Goal: Navigation & Orientation: Find specific page/section

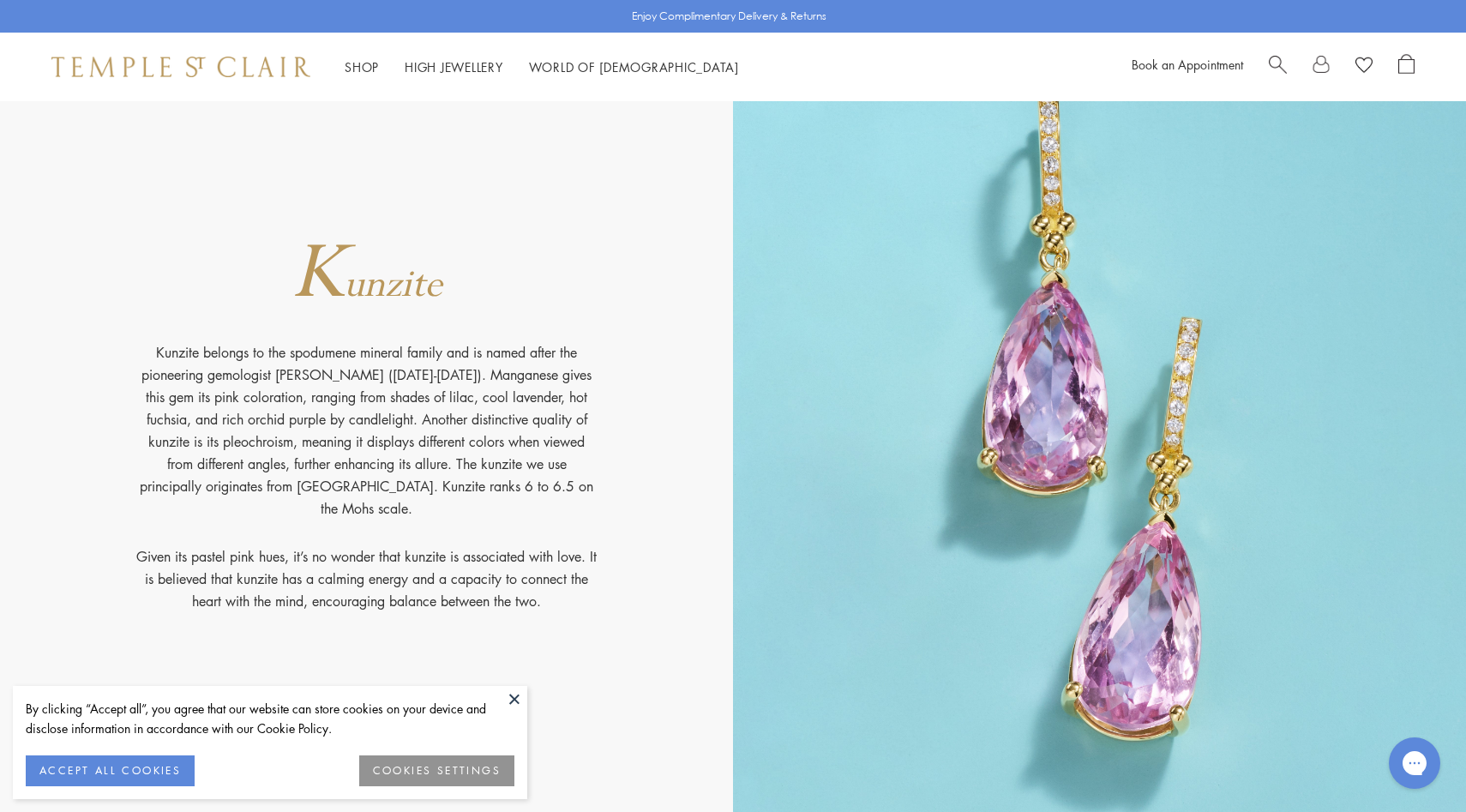
scroll to position [9553, 0]
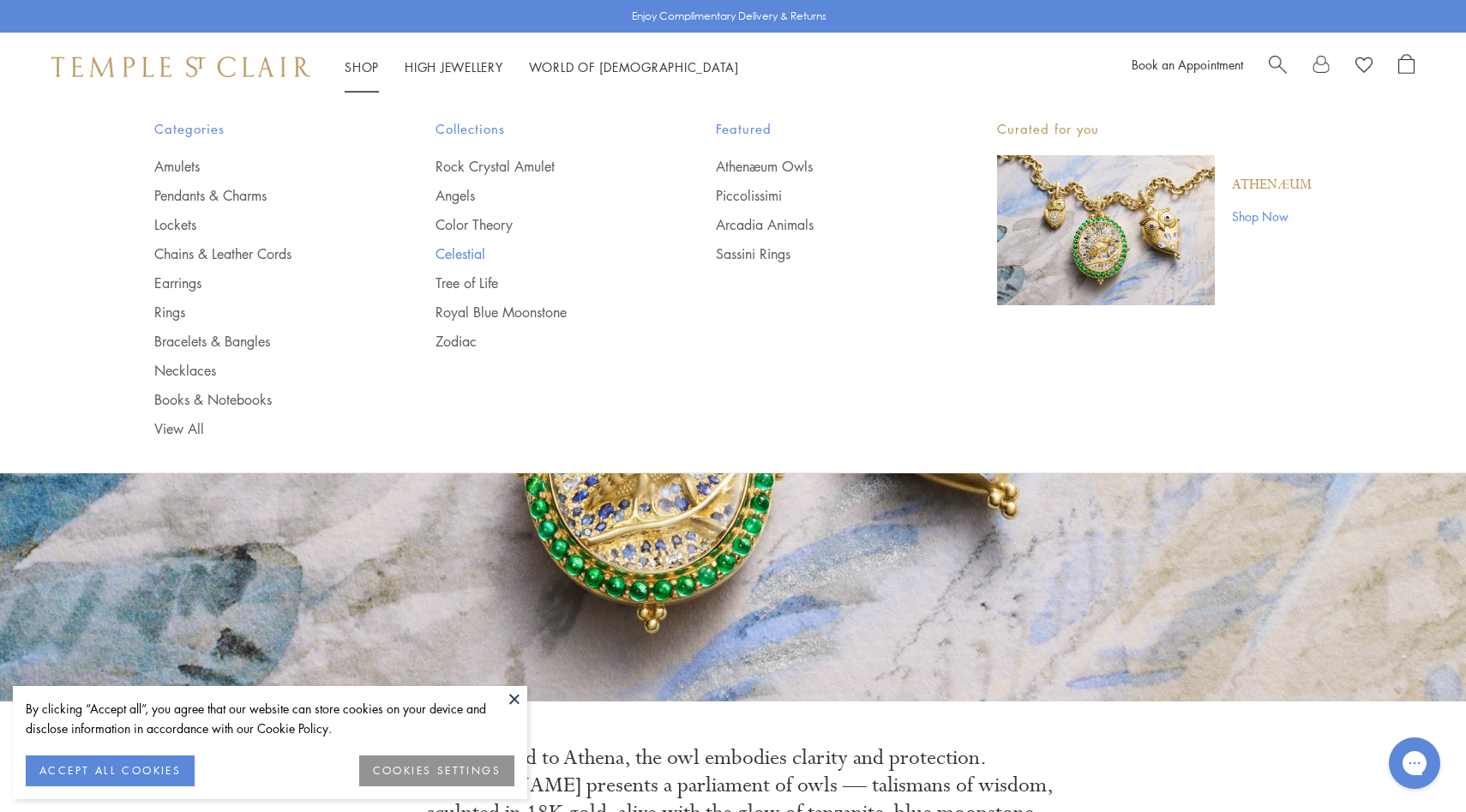
click at [465, 246] on link "Celestial" at bounding box center [542, 253] width 213 height 19
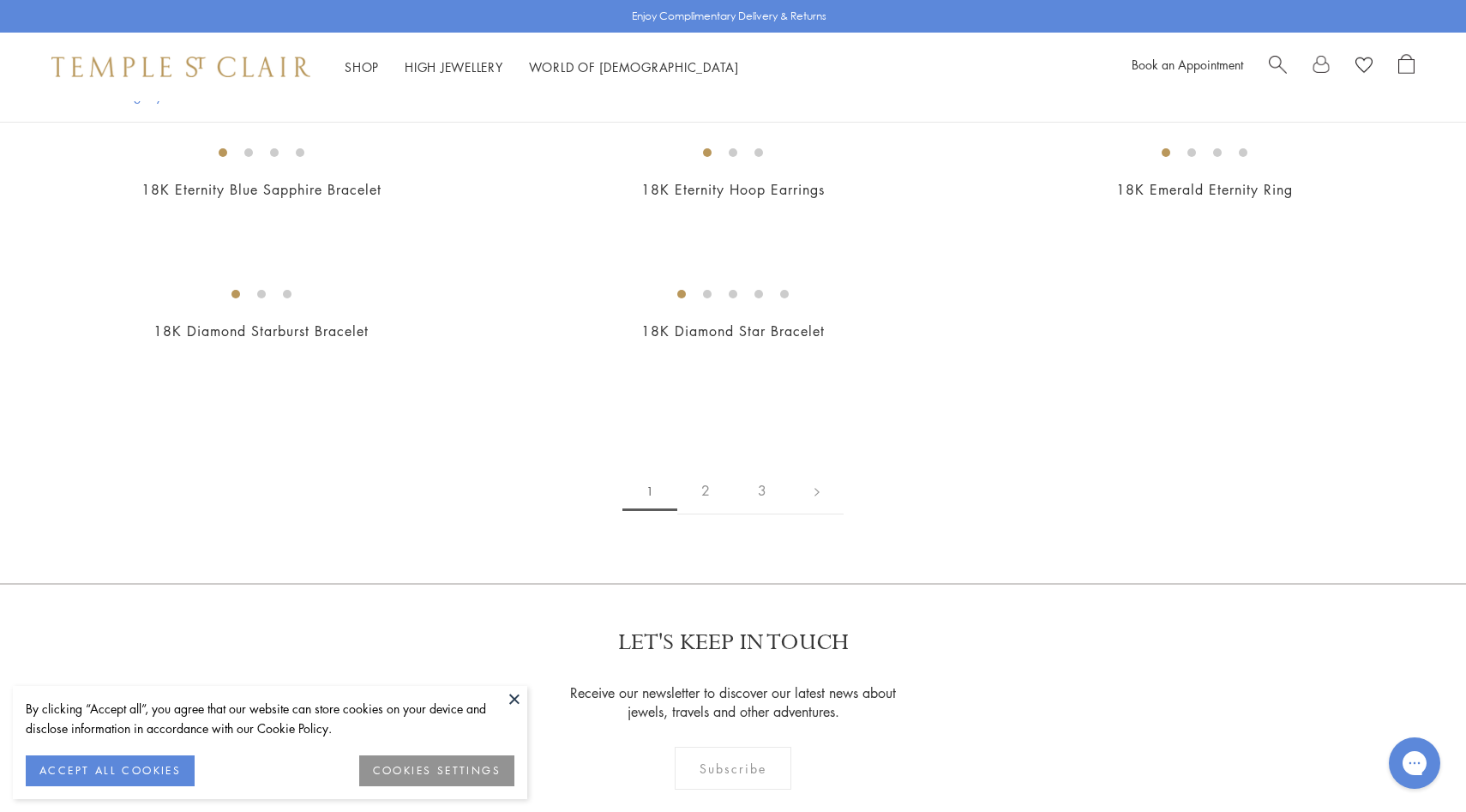
scroll to position [2623, 0]
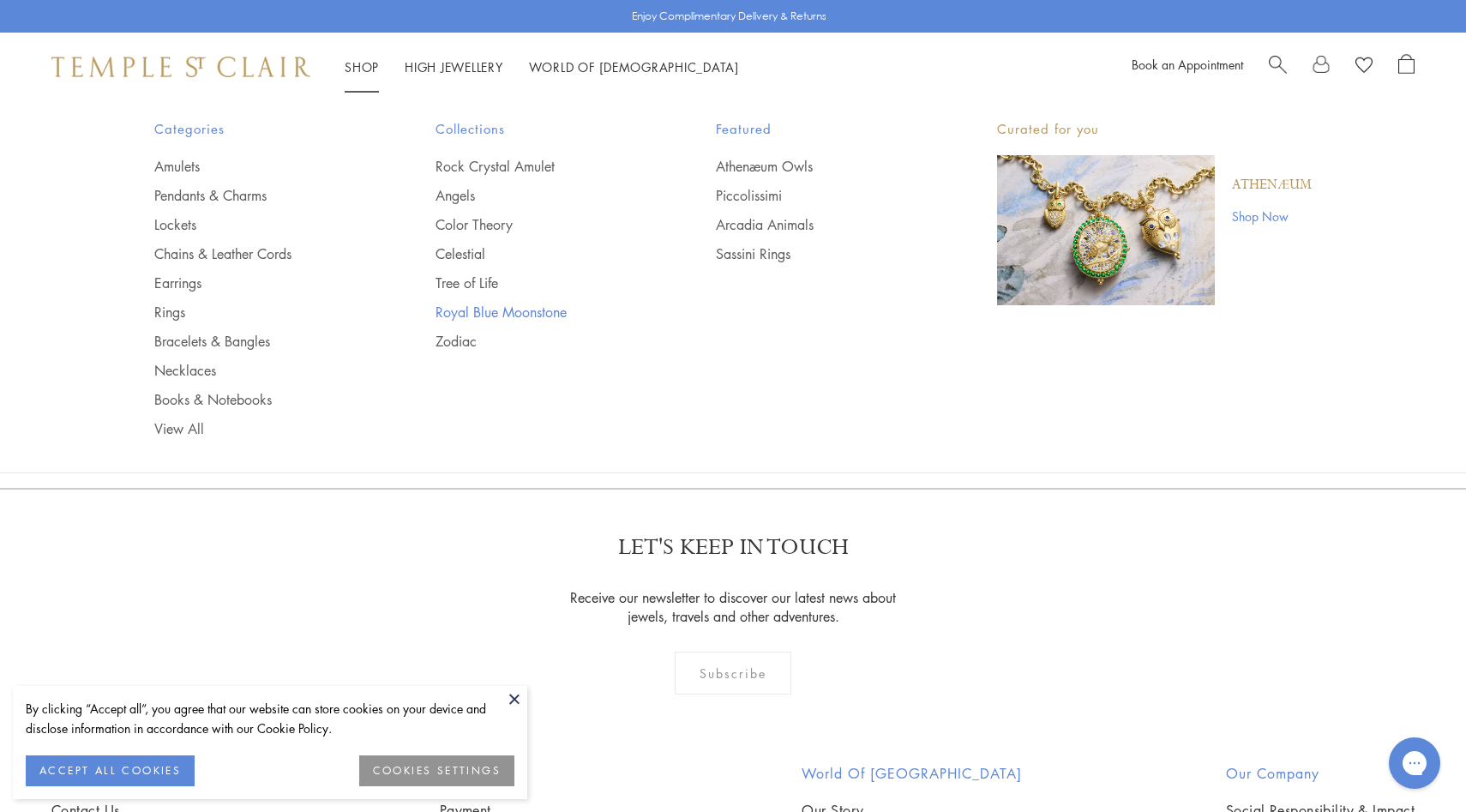
click at [466, 314] on link "Royal Blue Moonstone" at bounding box center [542, 312] width 213 height 19
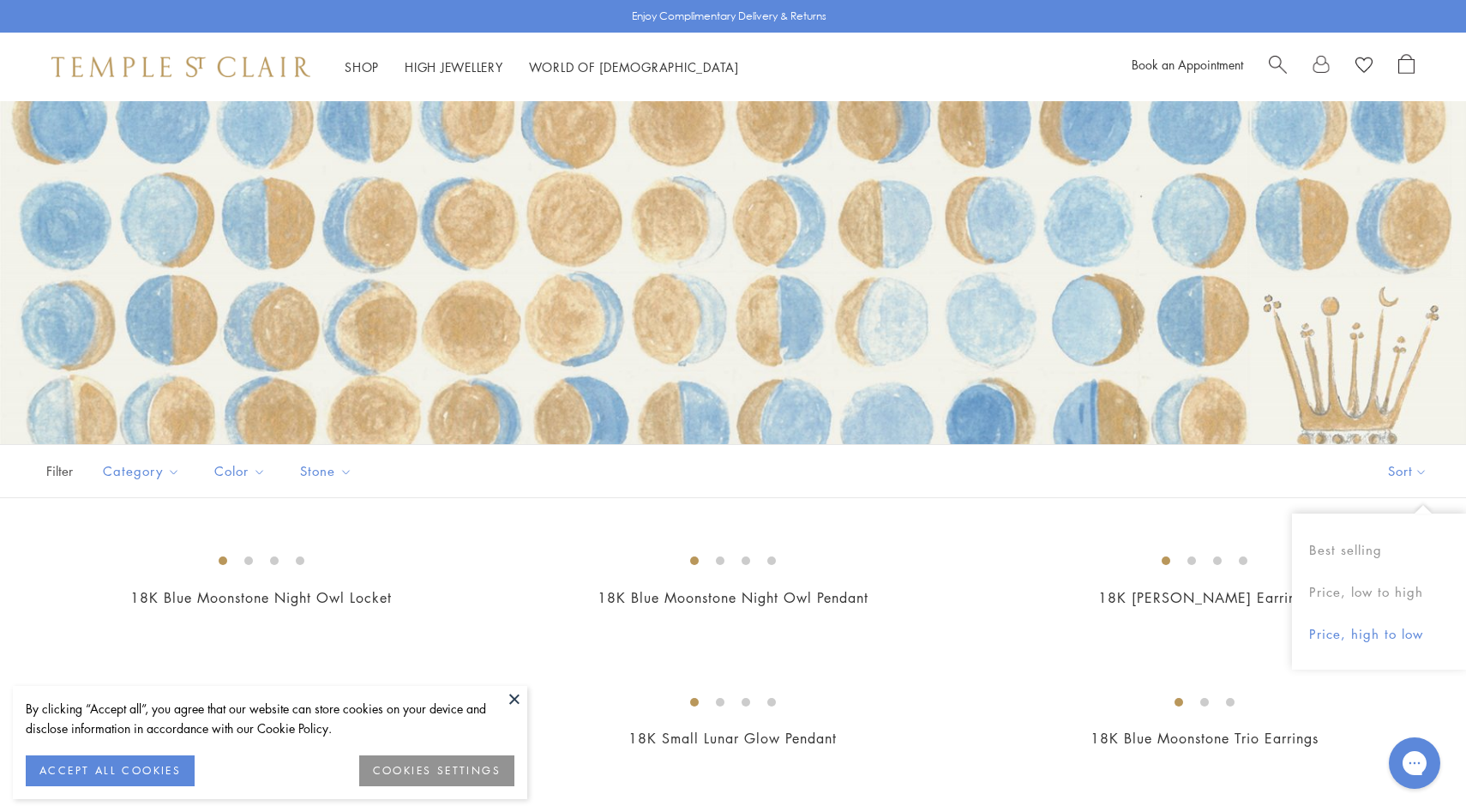
click at [1355, 623] on button "Price, high to low" at bounding box center [1379, 634] width 174 height 42
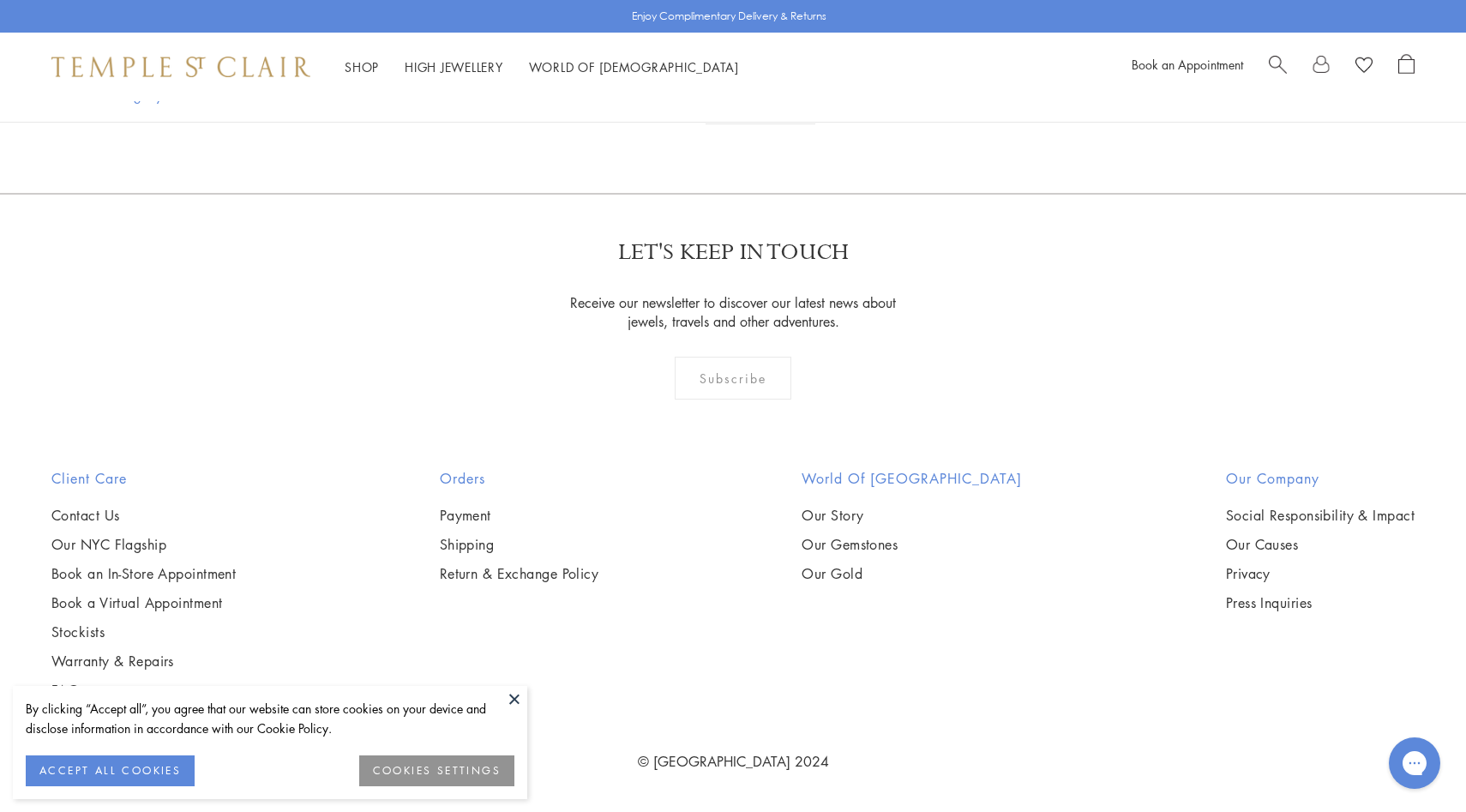
scroll to position [7707, 0]
click at [454, 66] on link "High Jewellery High Jewellery" at bounding box center [454, 67] width 98 height 17
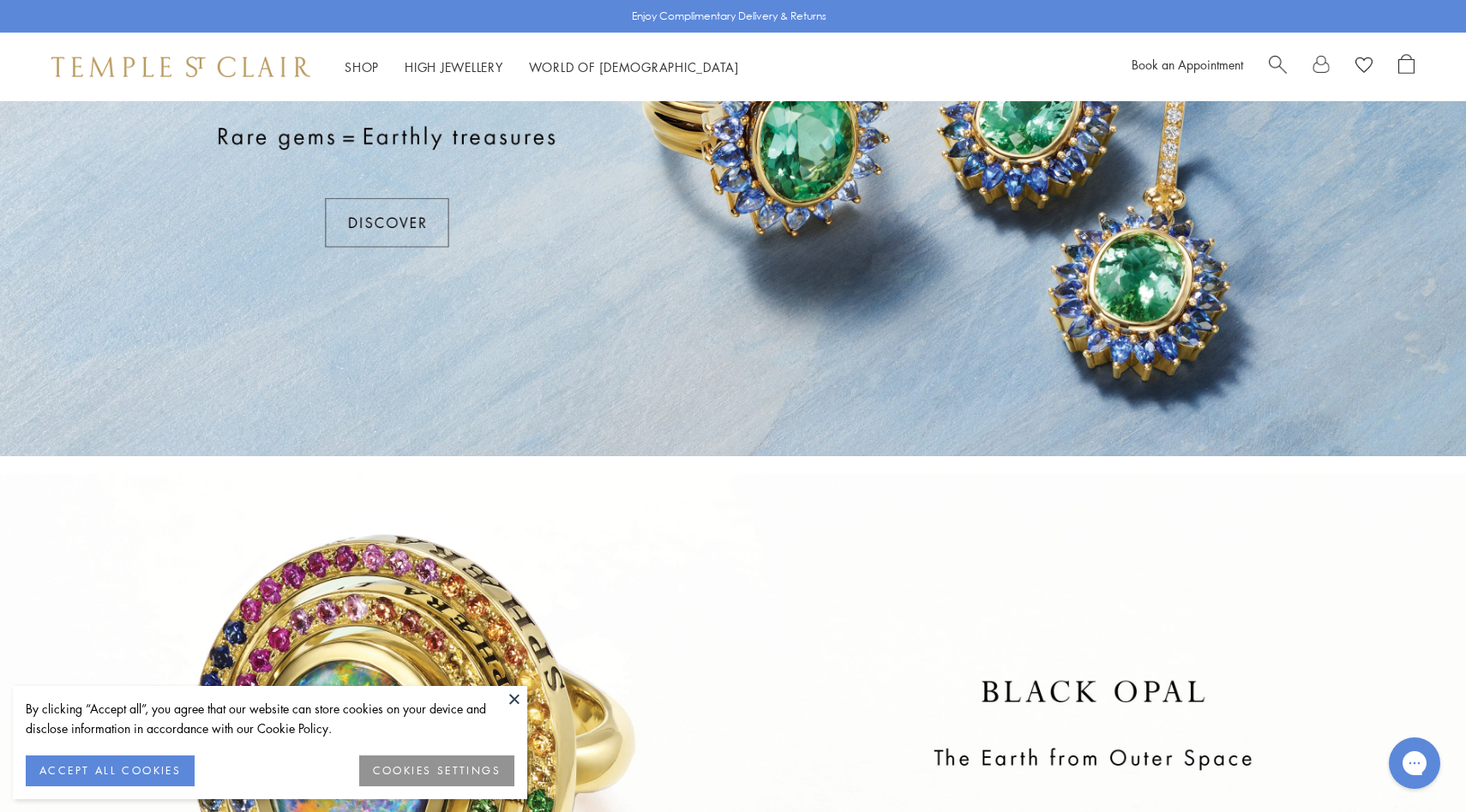
scroll to position [103, 0]
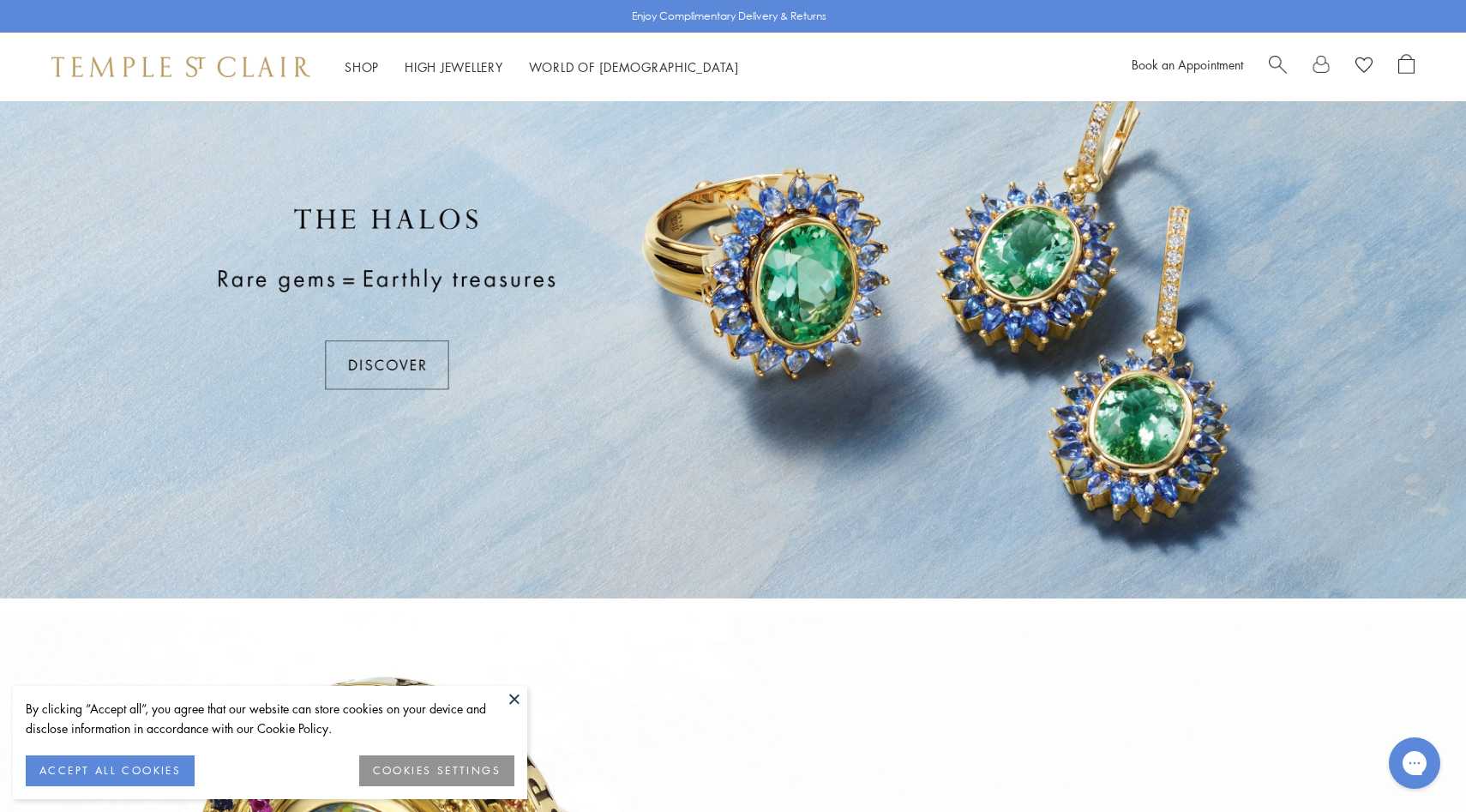
click at [448, 359] on div at bounding box center [733, 298] width 1466 height 600
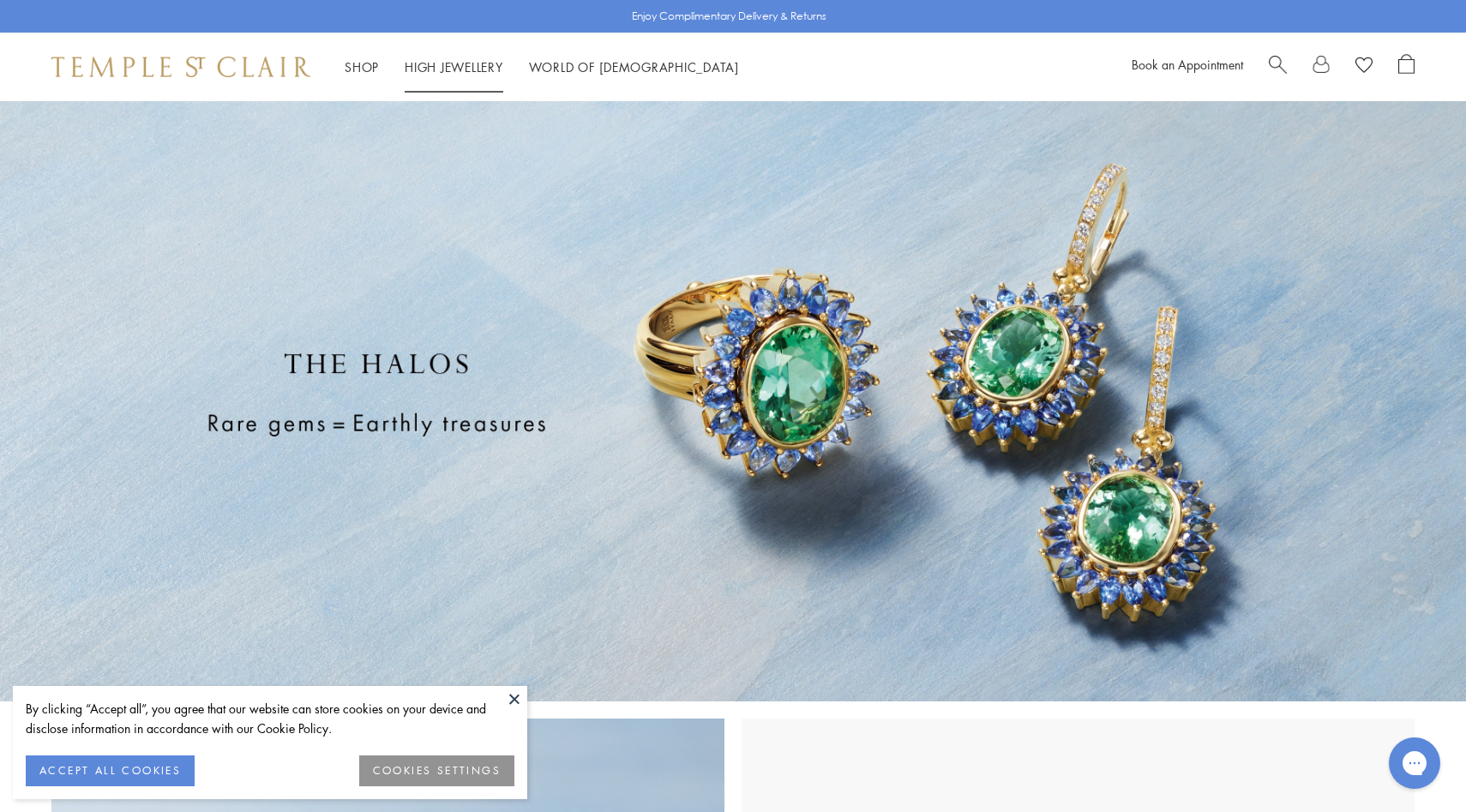
click at [424, 69] on link "High Jewellery High Jewellery" at bounding box center [454, 67] width 98 height 17
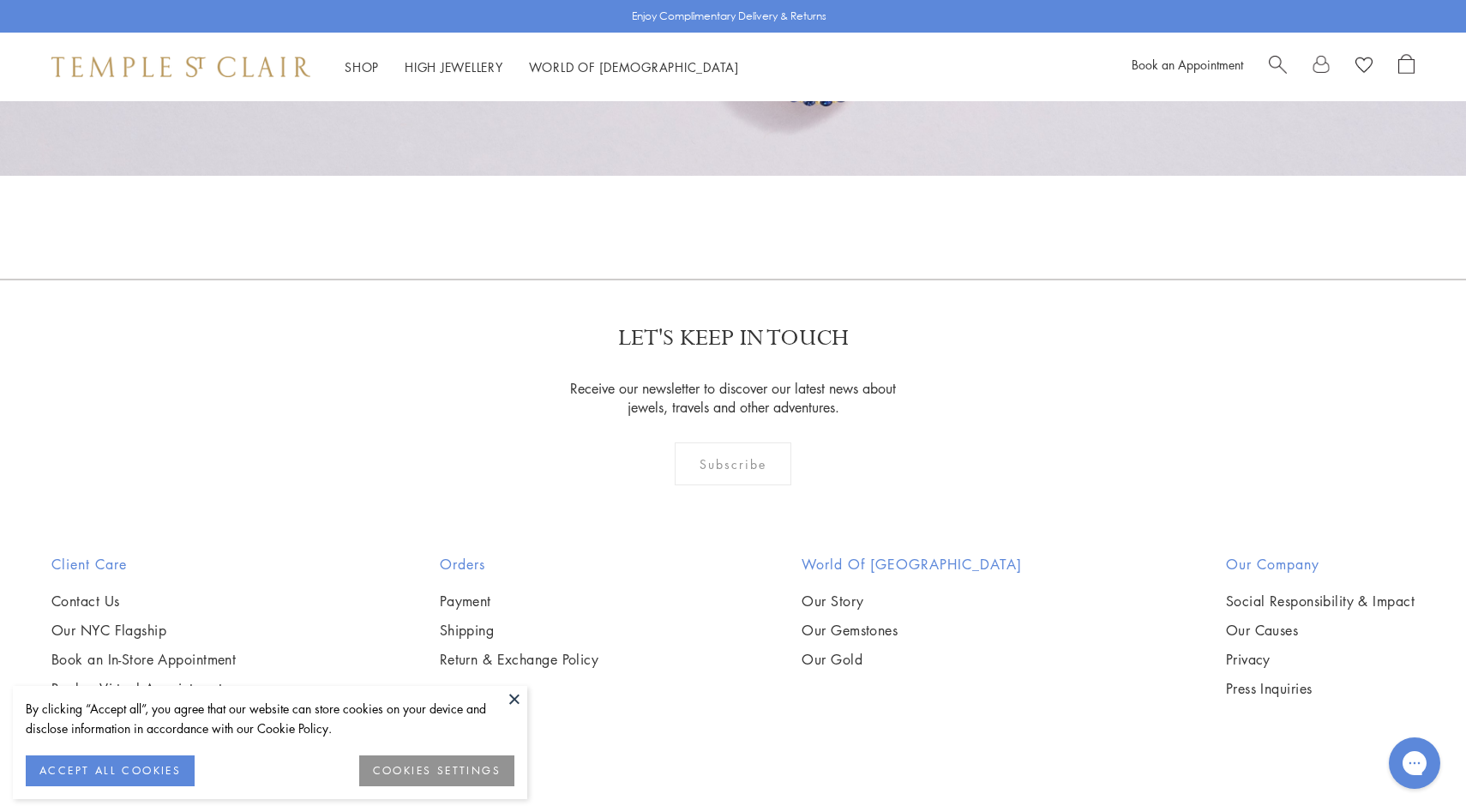
scroll to position [1846, 0]
